Goal: Task Accomplishment & Management: Manage account settings

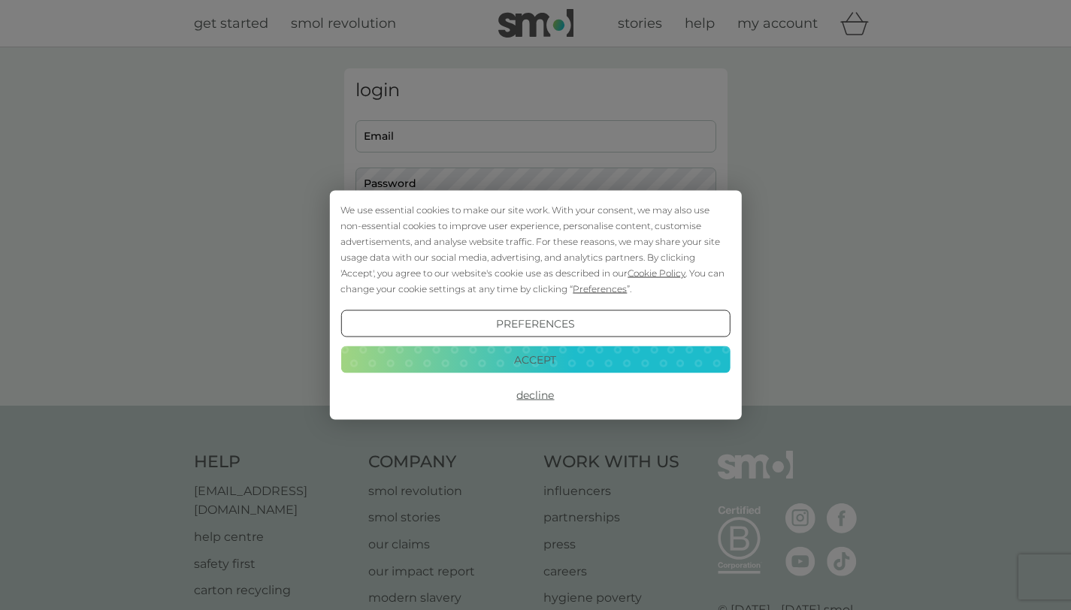
type input "[EMAIL_ADDRESS][DOMAIN_NAME]"
click at [547, 366] on button "Accept" at bounding box center [534, 359] width 389 height 27
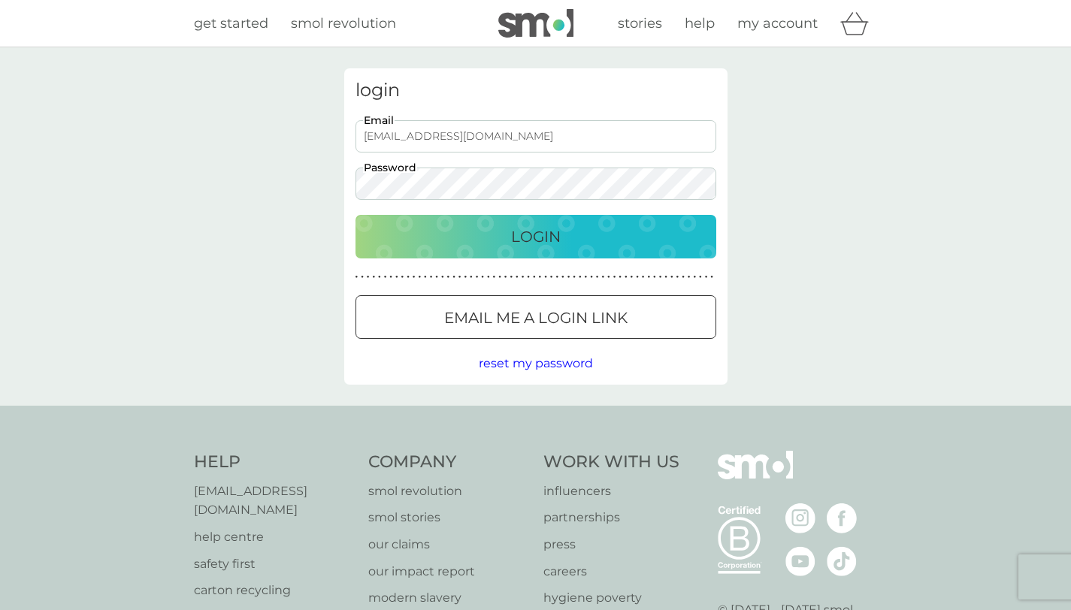
click at [534, 246] on p "Login" at bounding box center [536, 237] width 50 height 24
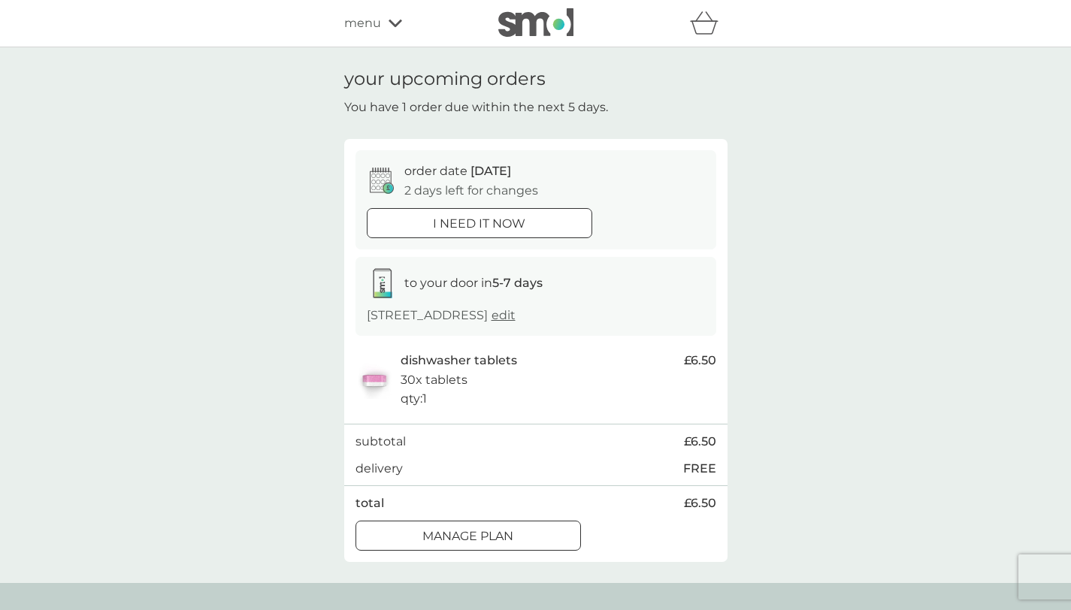
click at [468, 542] on div at bounding box center [468, 536] width 54 height 16
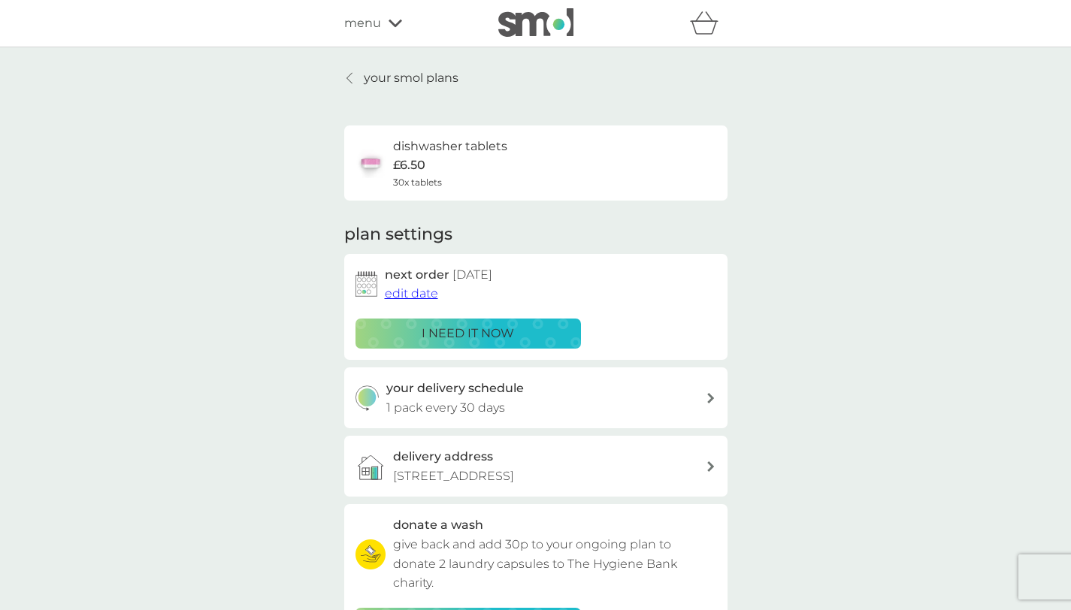
click at [539, 401] on div "your delivery schedule 1 pack every 30 days" at bounding box center [545, 398] width 319 height 38
select select "28"
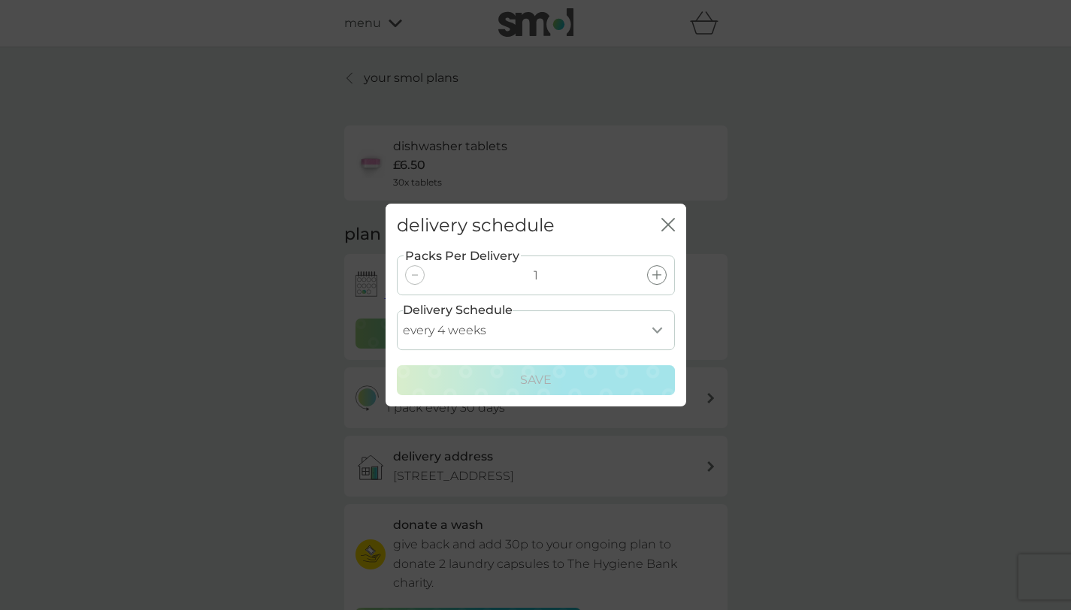
click at [662, 228] on icon "close" at bounding box center [668, 225] width 14 height 14
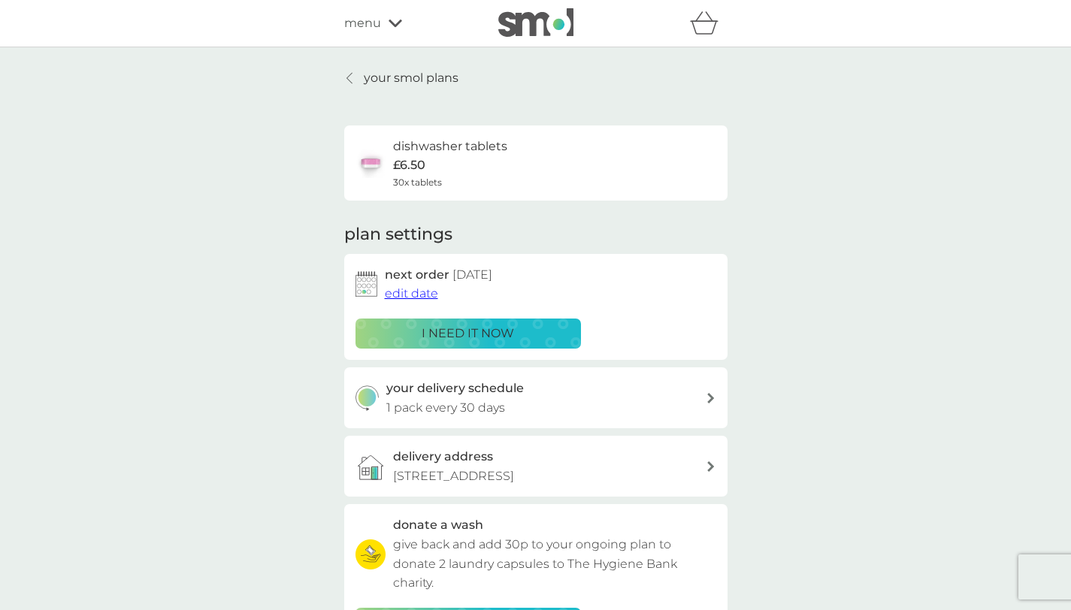
click at [416, 296] on span "edit date" at bounding box center [411, 293] width 53 height 14
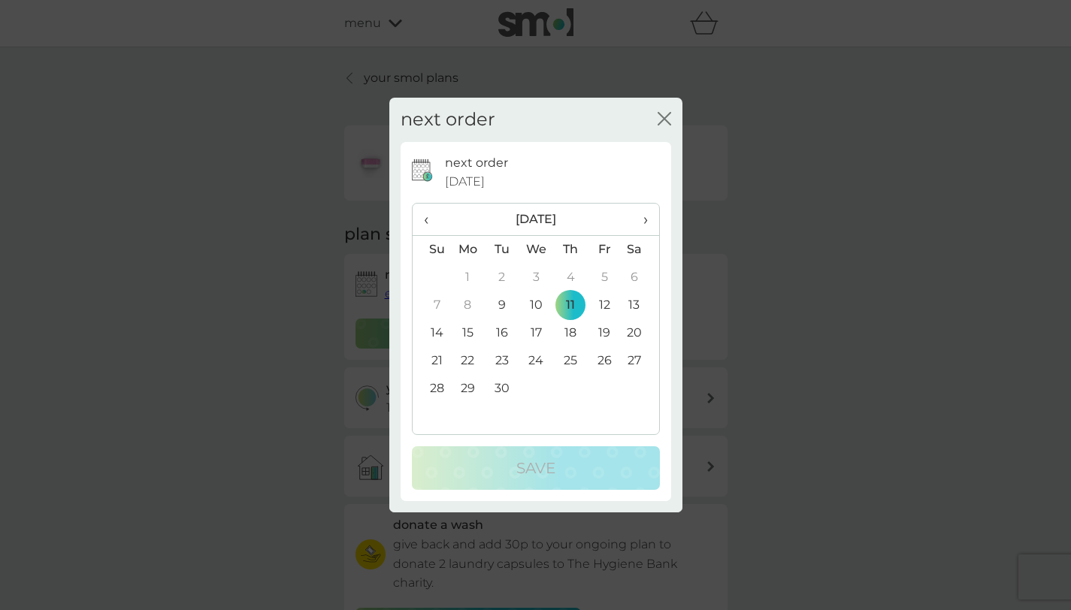
click at [606, 332] on td "19" at bounding box center [605, 333] width 34 height 28
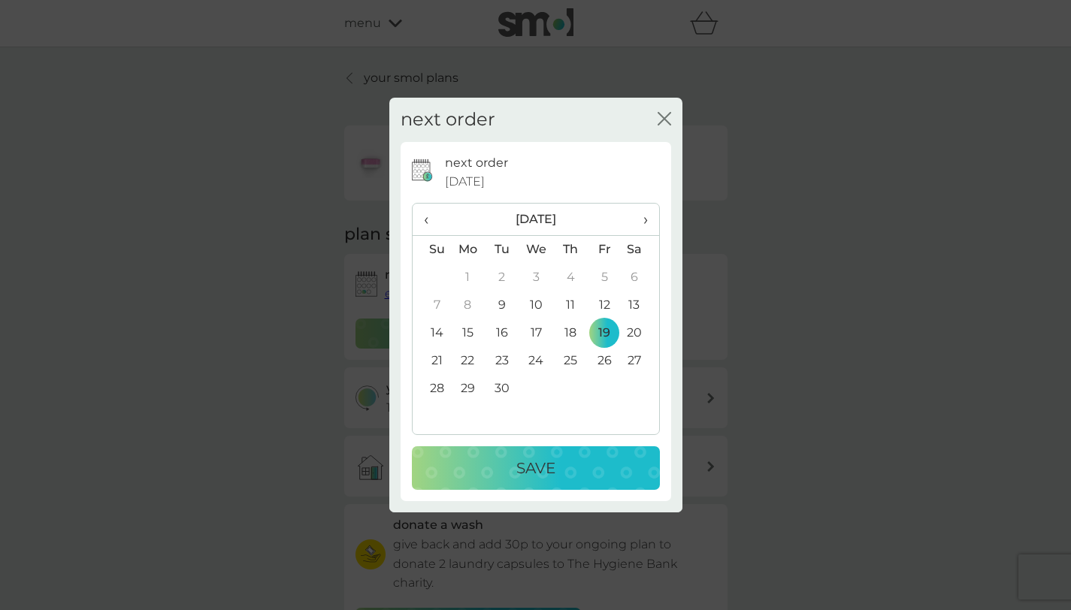
click at [549, 467] on p "Save" at bounding box center [535, 468] width 39 height 24
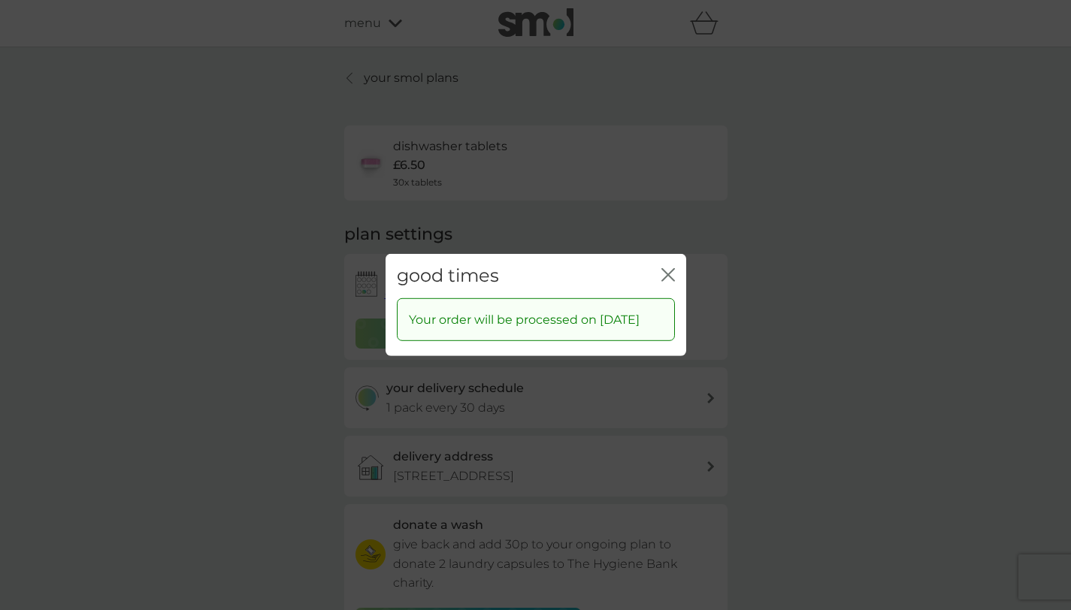
click at [664, 269] on icon "close" at bounding box center [665, 275] width 6 height 12
